Goal: Transaction & Acquisition: Download file/media

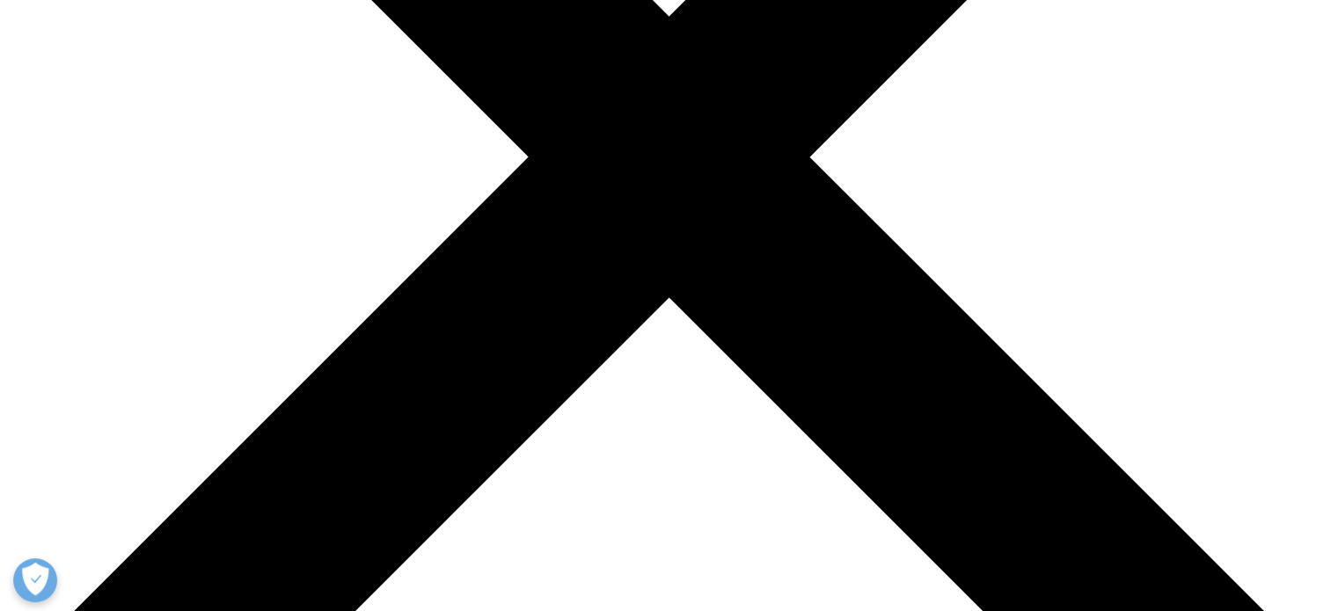
scroll to position [214, 0]
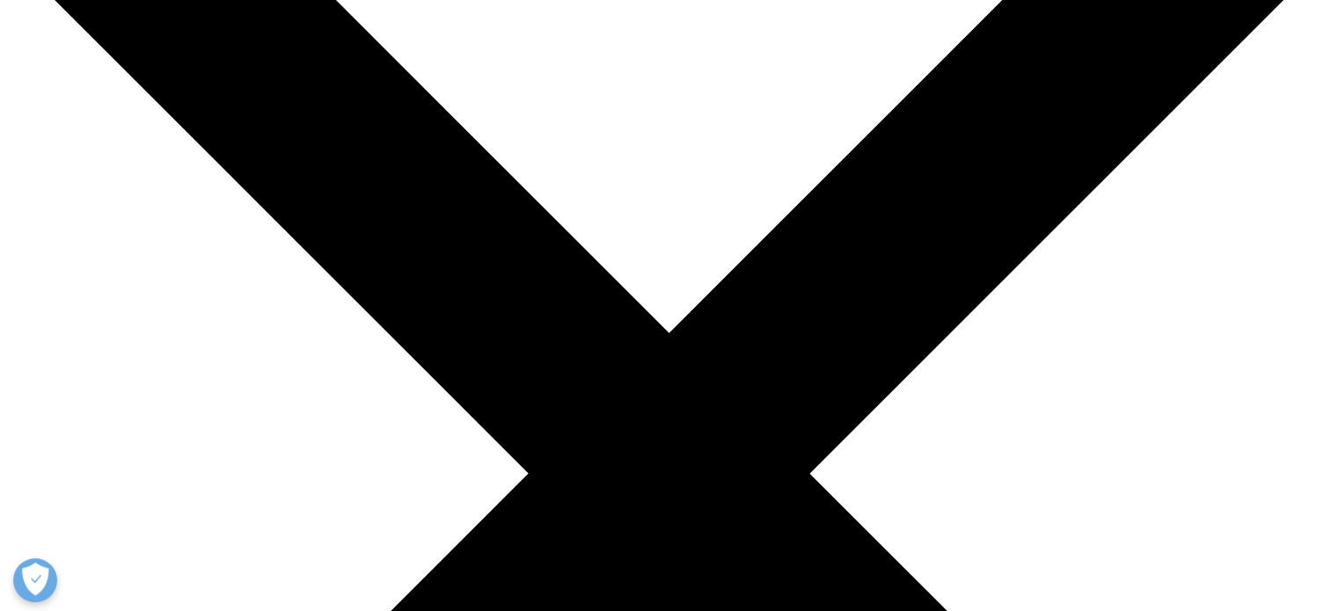
drag, startPoint x: 1344, startPoint y: 111, endPoint x: 1344, endPoint y: 145, distance: 34.3
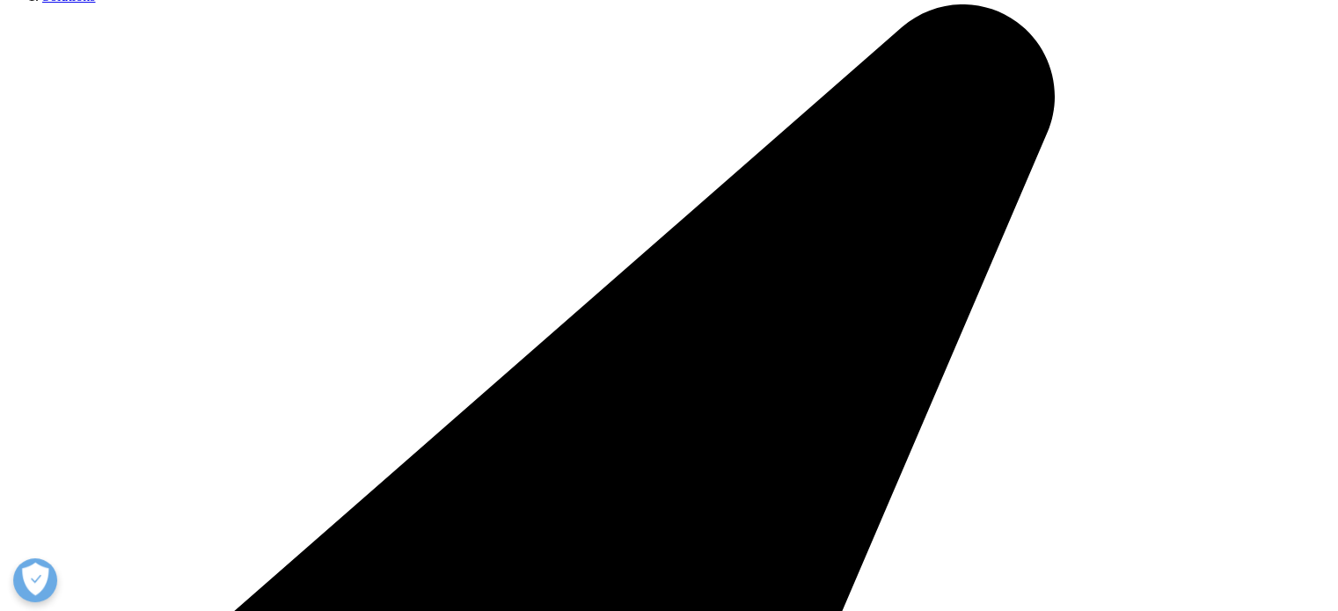
scroll to position [428, 0]
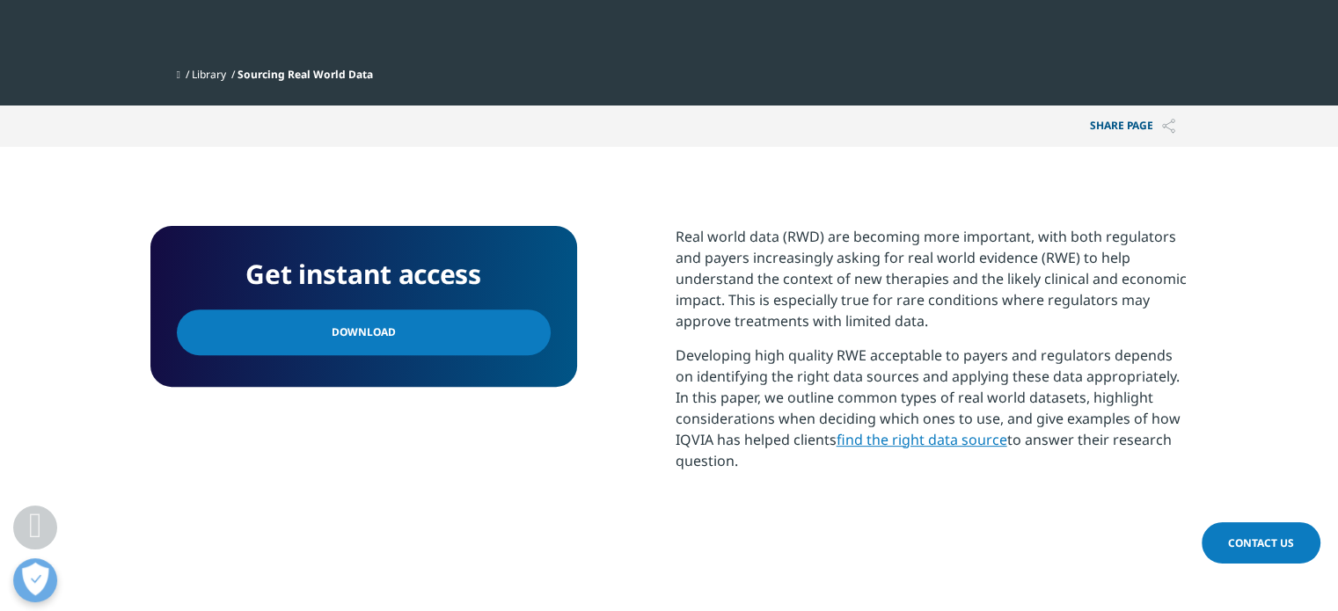
scroll to position [523, 0]
